Goal: Navigation & Orientation: Find specific page/section

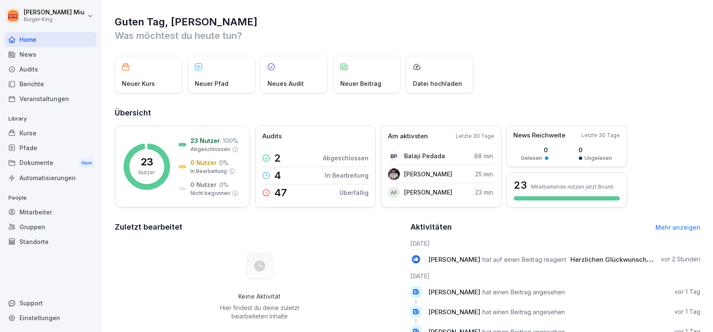
click at [34, 51] on div "News" at bounding box center [50, 54] width 92 height 15
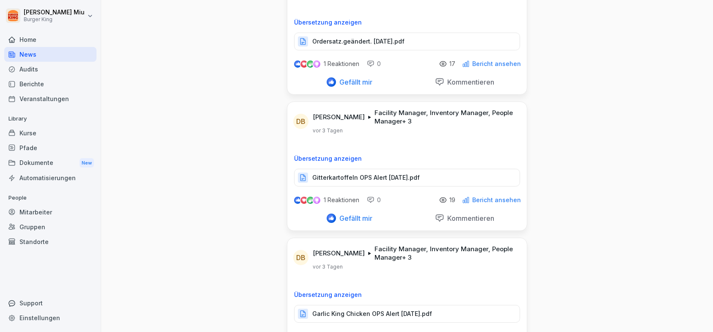
scroll to position [42, 0]
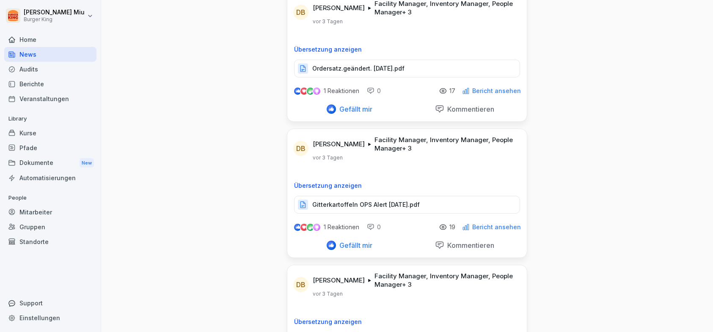
click at [71, 161] on div "Dokumente New" at bounding box center [50, 163] width 92 height 16
